Goal: Task Accomplishment & Management: Use online tool/utility

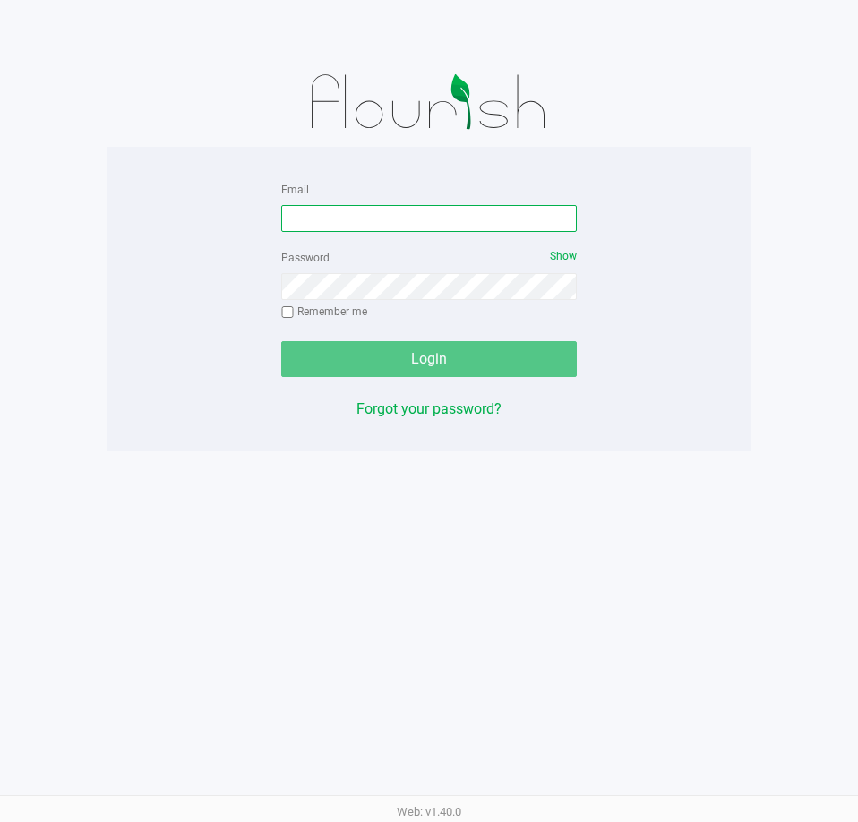
click at [395, 231] on input "Email" at bounding box center [429, 218] width 296 height 27
type input "[EMAIL_ADDRESS][PERSON_NAME][DOMAIN_NAME]"
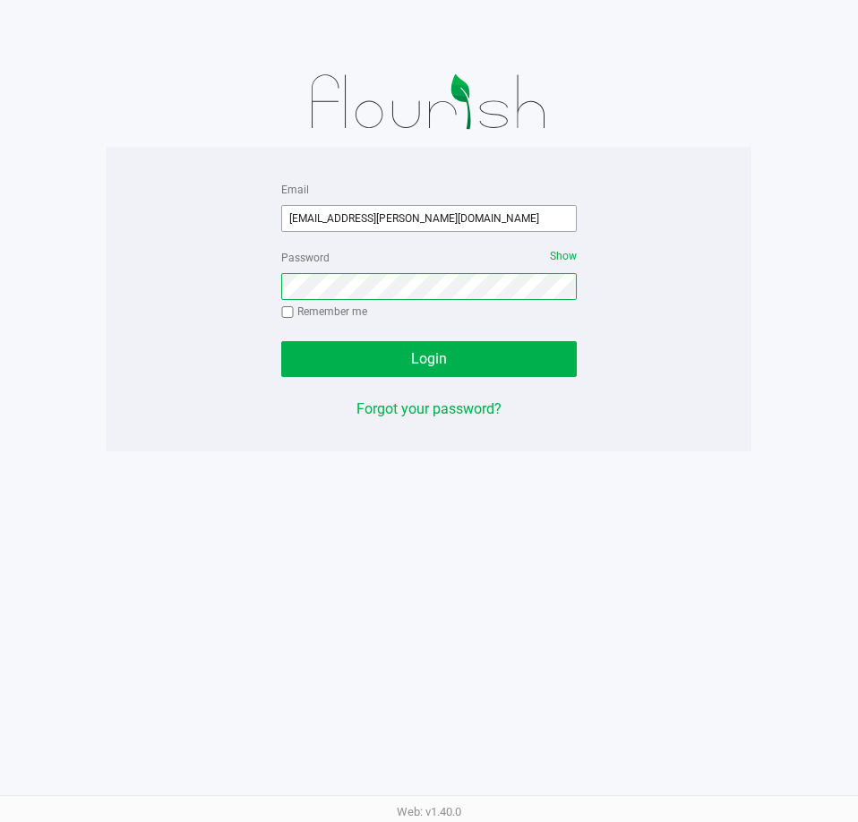
click at [281, 341] on button "Login" at bounding box center [429, 359] width 296 height 36
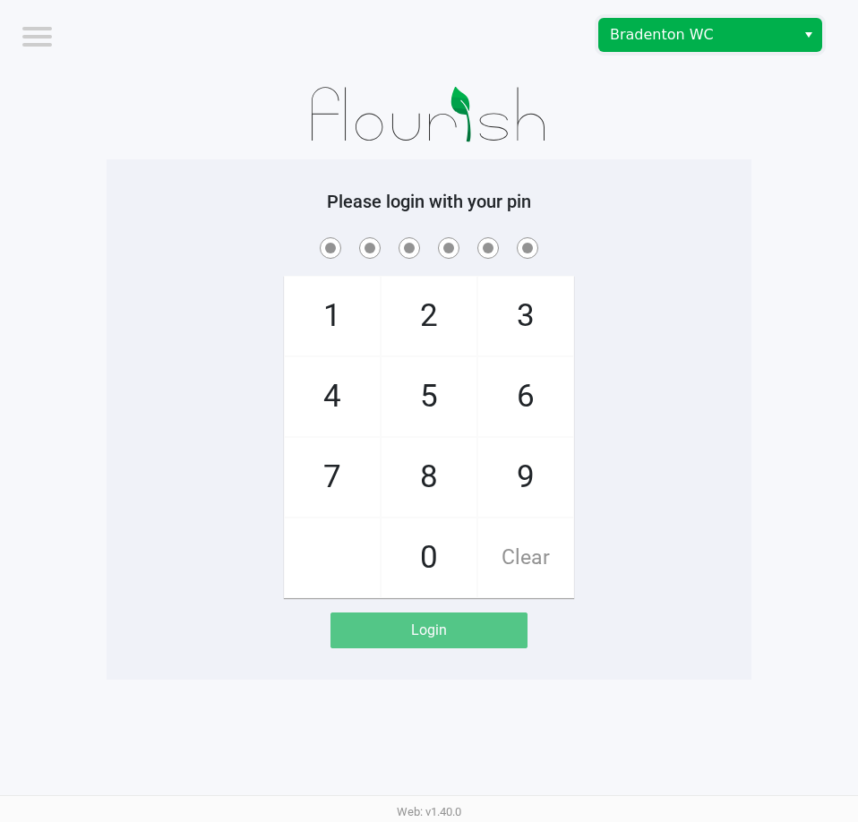
click at [769, 24] on span "Bradenton WC" at bounding box center [697, 35] width 175 height 22
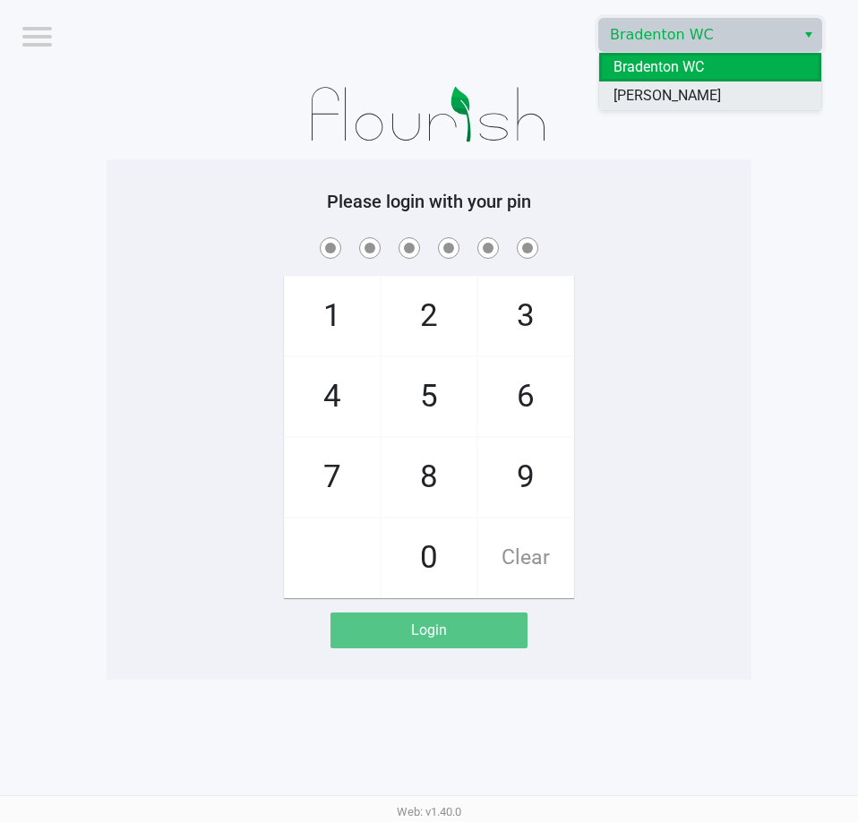
click at [690, 104] on span "[PERSON_NAME]" at bounding box center [668, 96] width 108 height 22
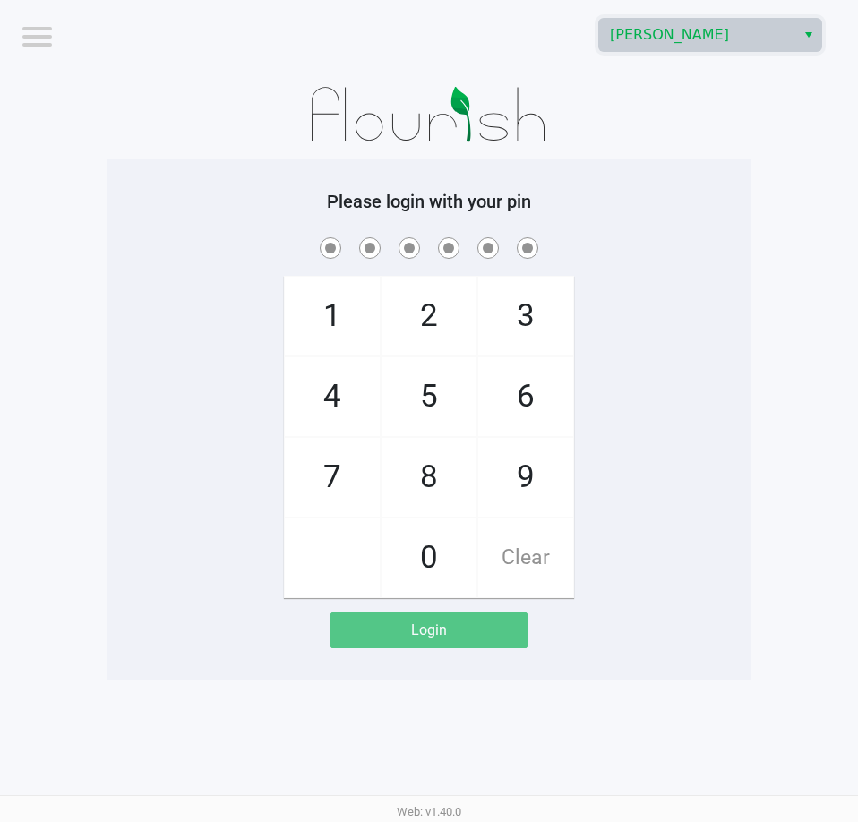
click at [723, 349] on div "1 4 7 2 5 8 0 3 6 9 Clear" at bounding box center [429, 416] width 645 height 365
checkbox input "true"
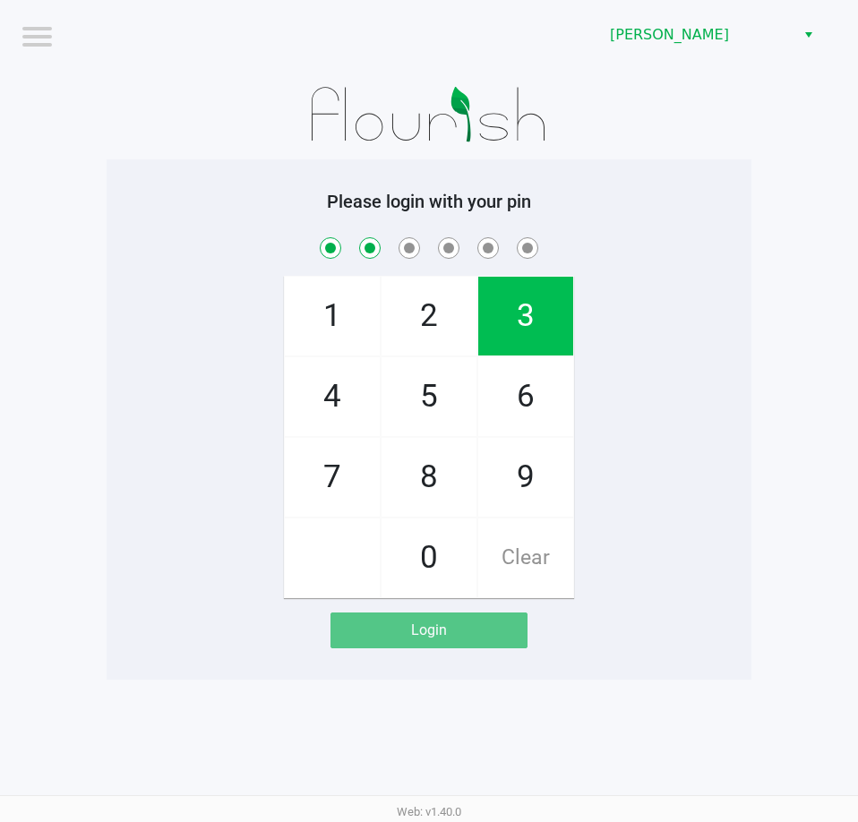
checkbox input "true"
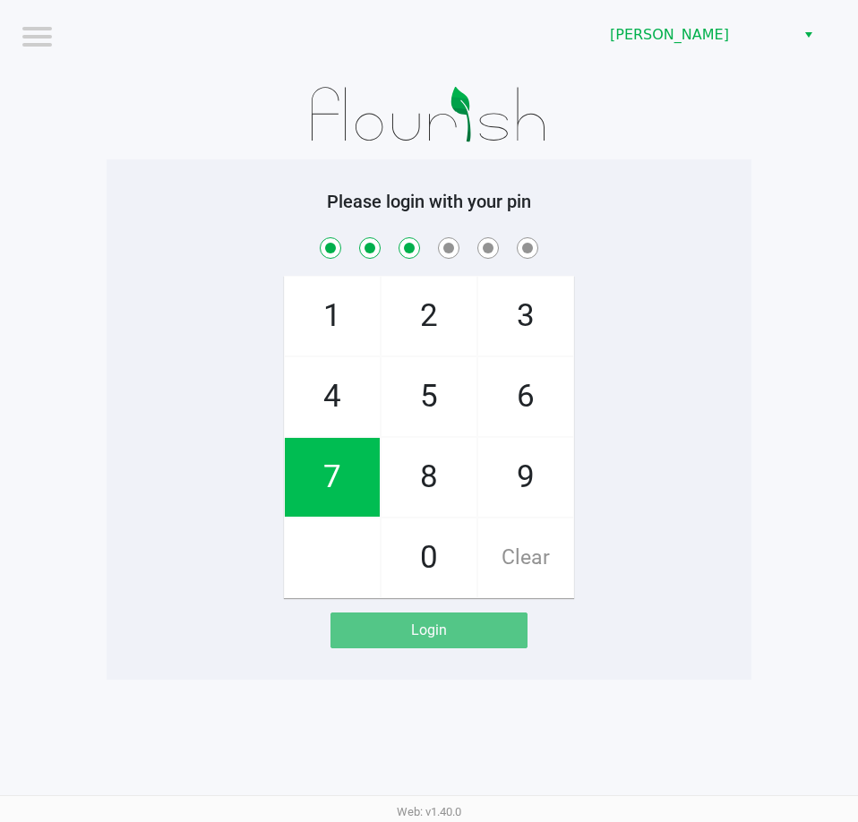
checkbox input "true"
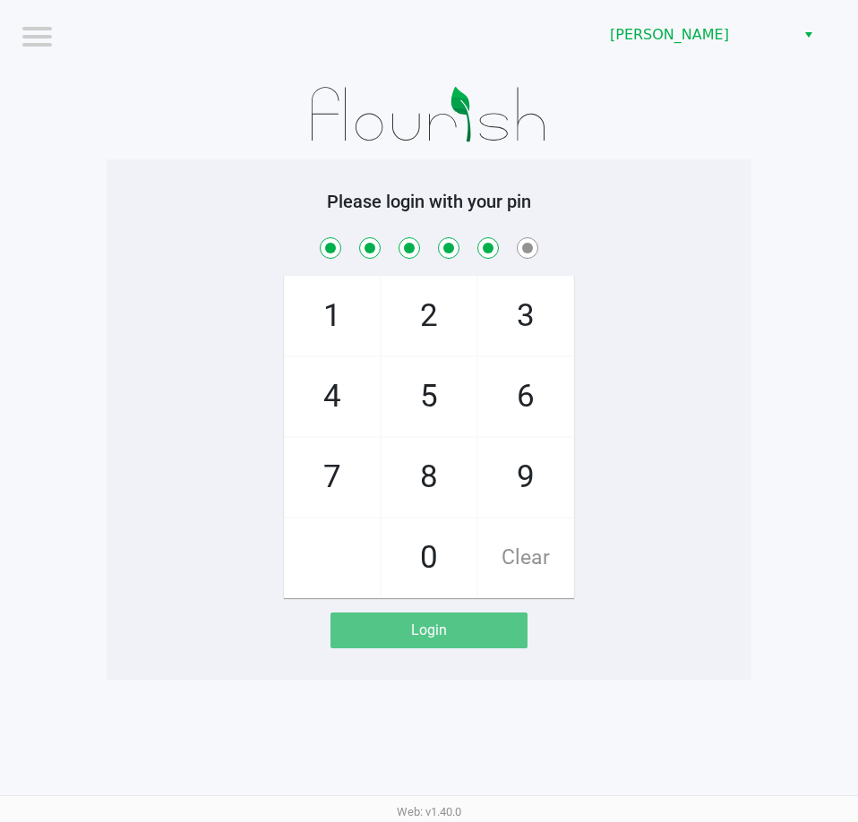
checkbox input "true"
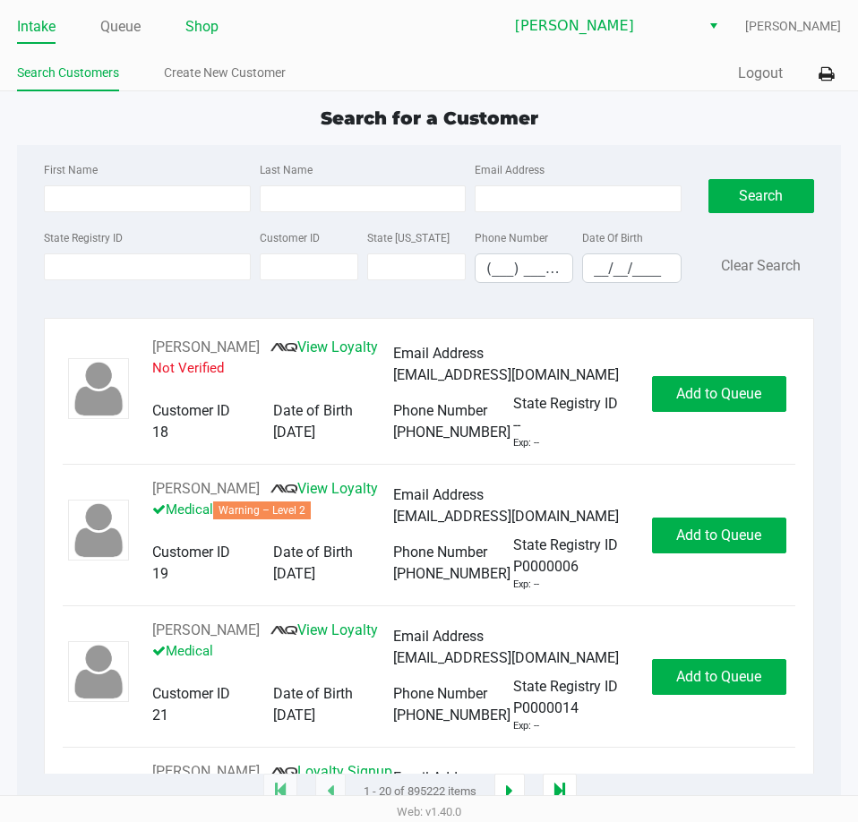
click at [197, 19] on link "Shop" at bounding box center [201, 26] width 33 height 25
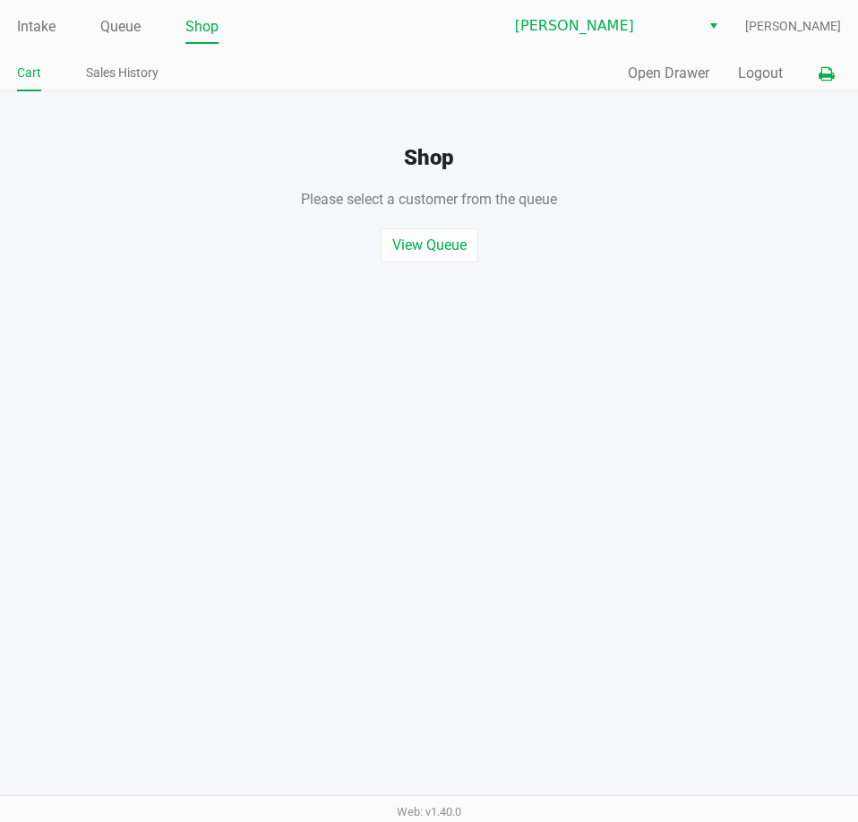
click at [826, 76] on icon at bounding box center [826, 74] width 15 height 13
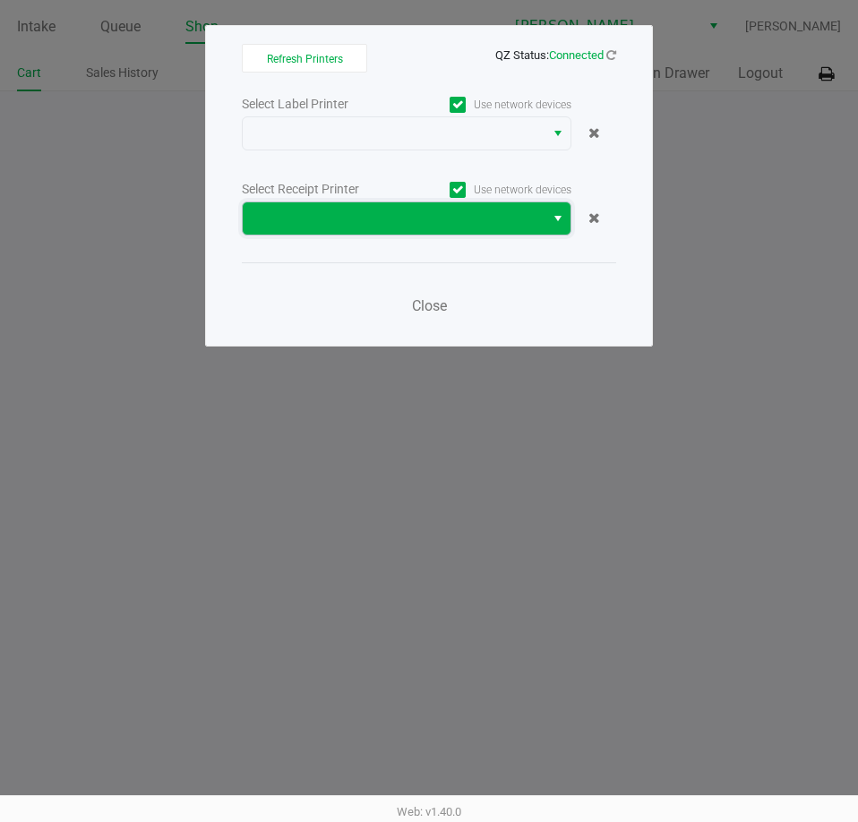
click at [483, 230] on span at bounding box center [394, 218] width 302 height 32
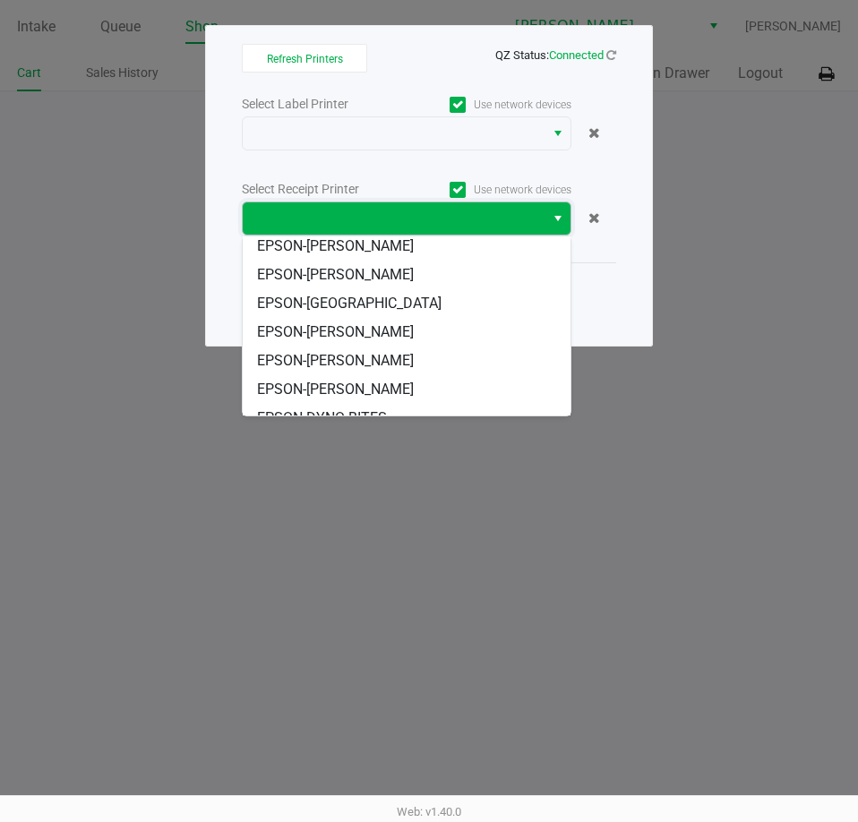
scroll to position [79, 0]
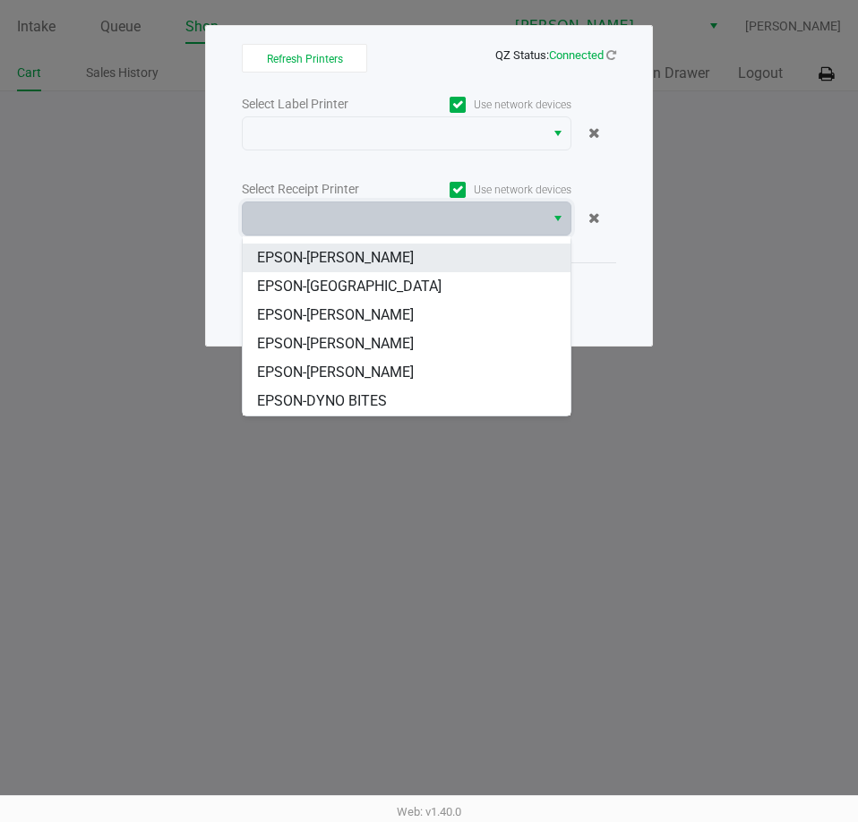
click at [414, 263] on span "EPSON-[PERSON_NAME]" at bounding box center [335, 258] width 157 height 22
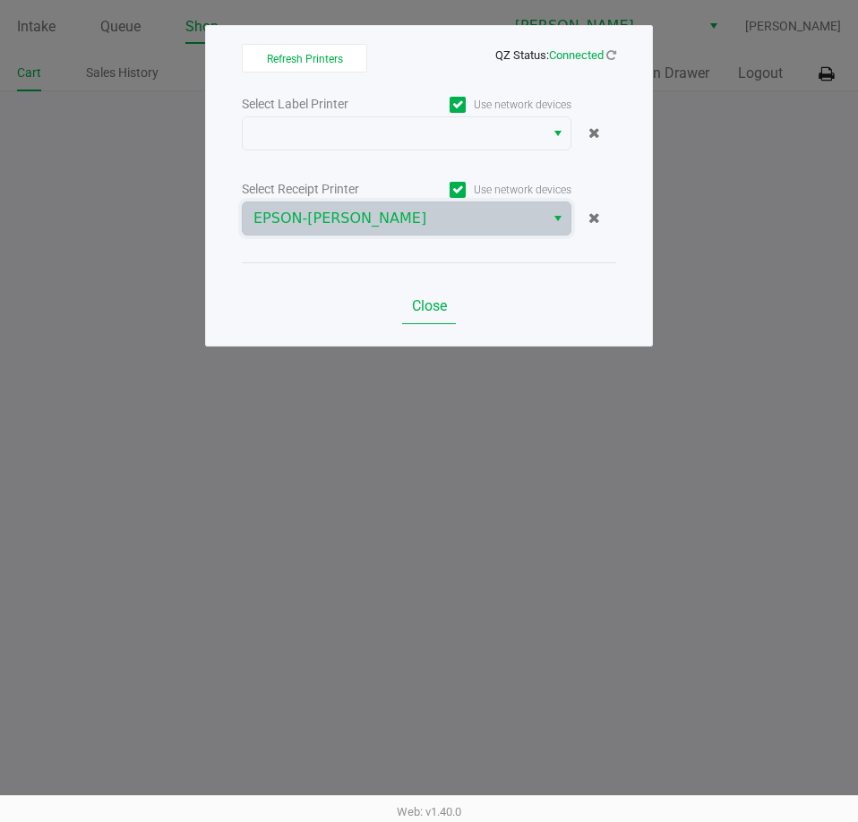
click at [425, 302] on span "Close" at bounding box center [429, 305] width 35 height 17
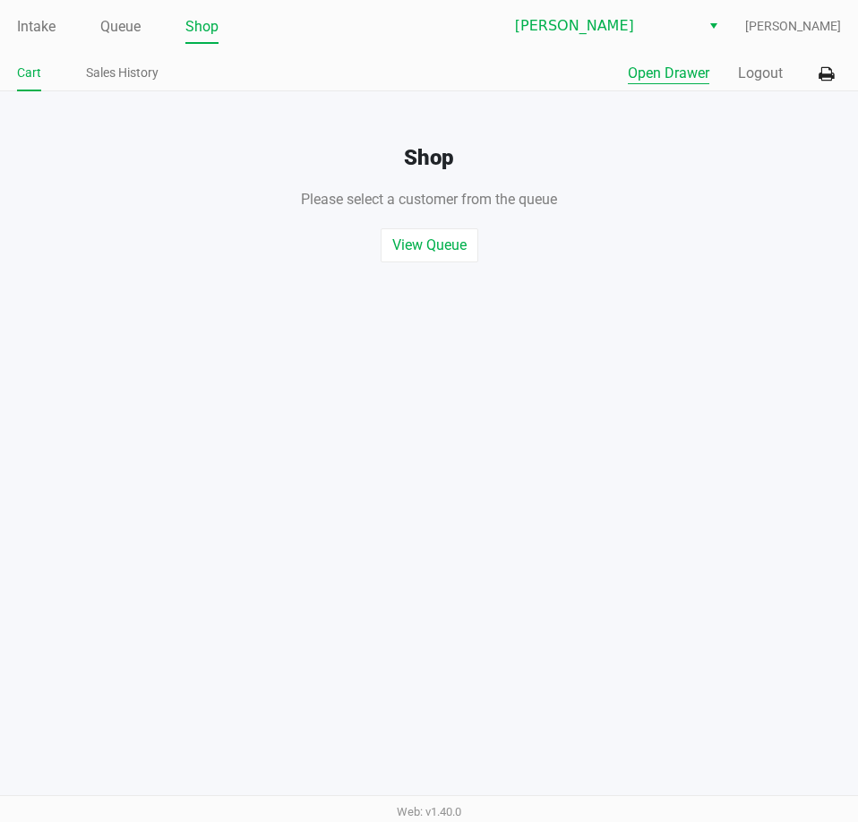
click at [689, 73] on button "Open Drawer" at bounding box center [669, 74] width 82 height 22
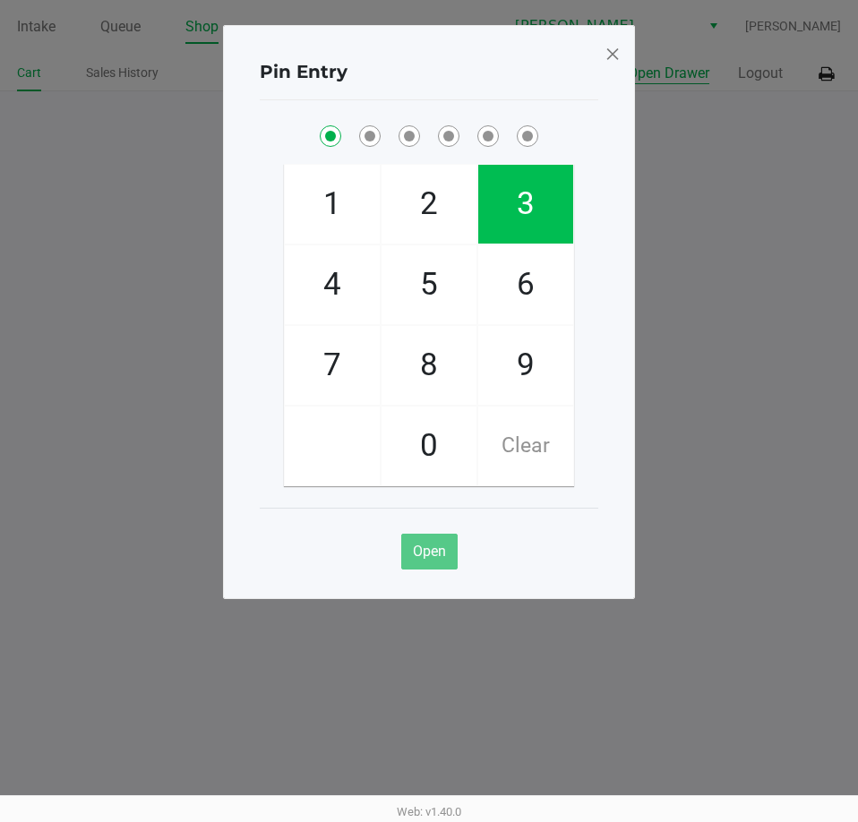
checkbox input "true"
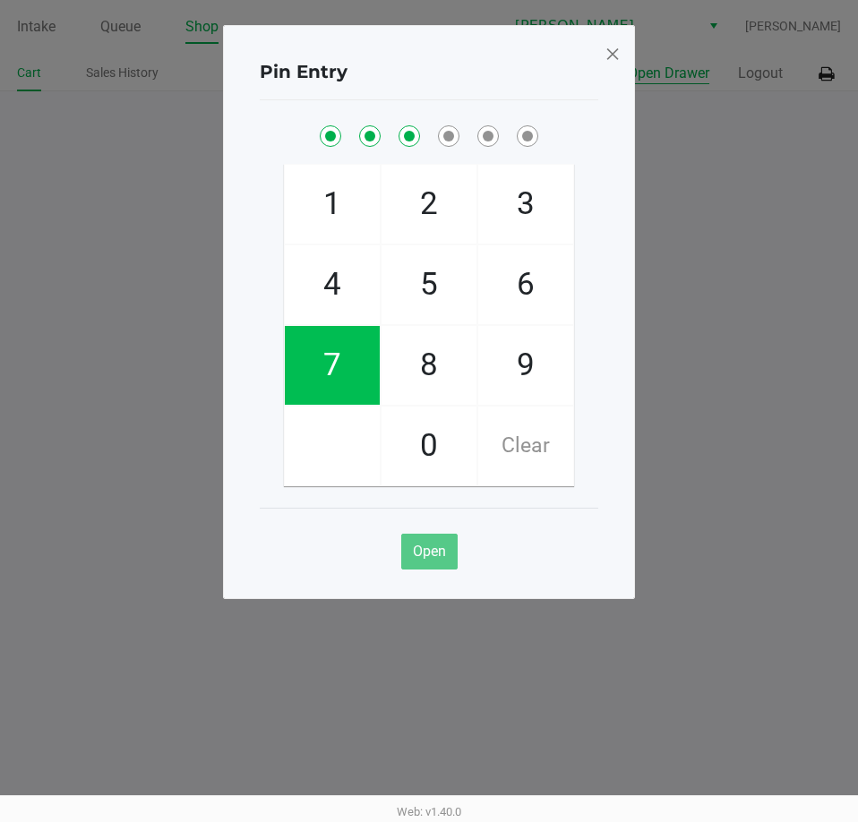
checkbox input "true"
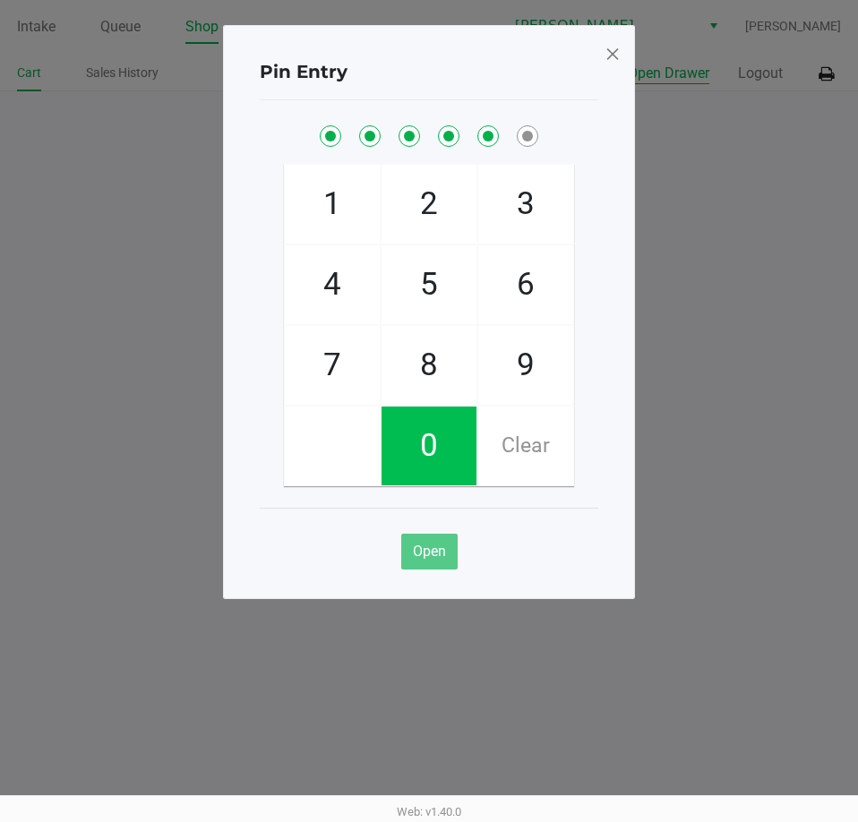
checkbox input "true"
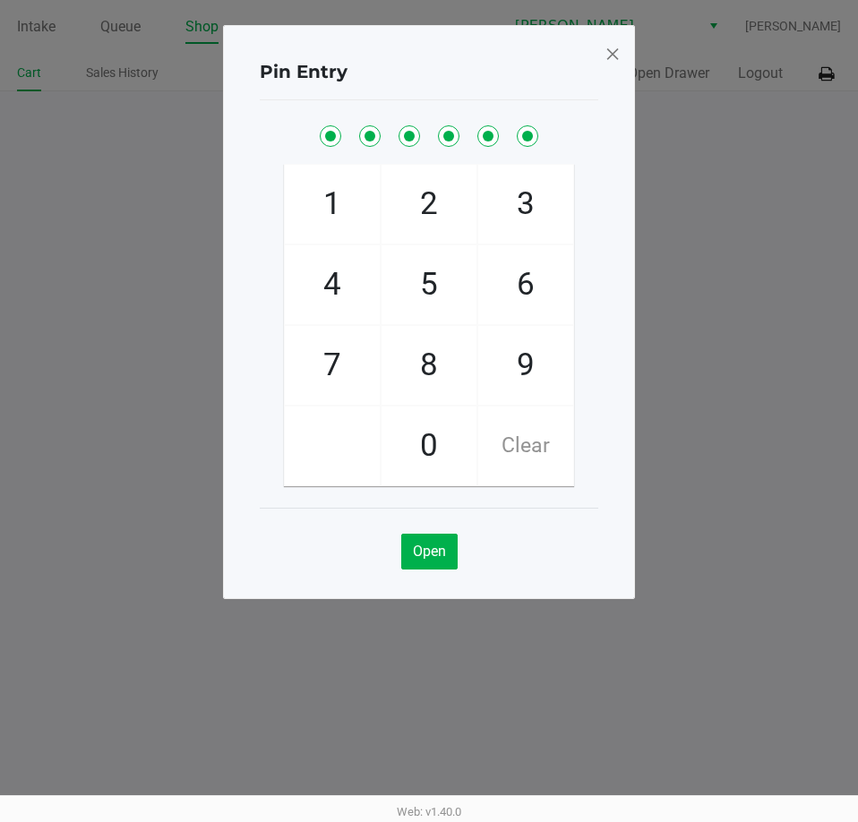
click at [609, 53] on span at bounding box center [613, 53] width 16 height 29
